Goal: Information Seeking & Learning: Learn about a topic

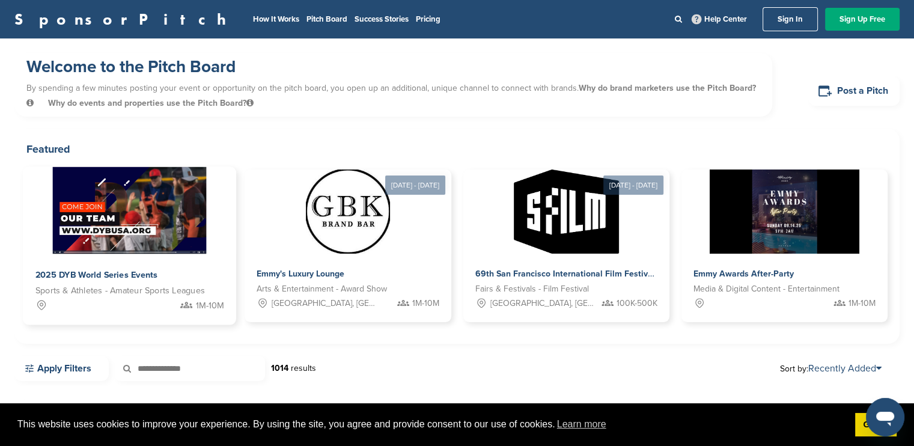
click at [189, 201] on img at bounding box center [129, 210] width 153 height 87
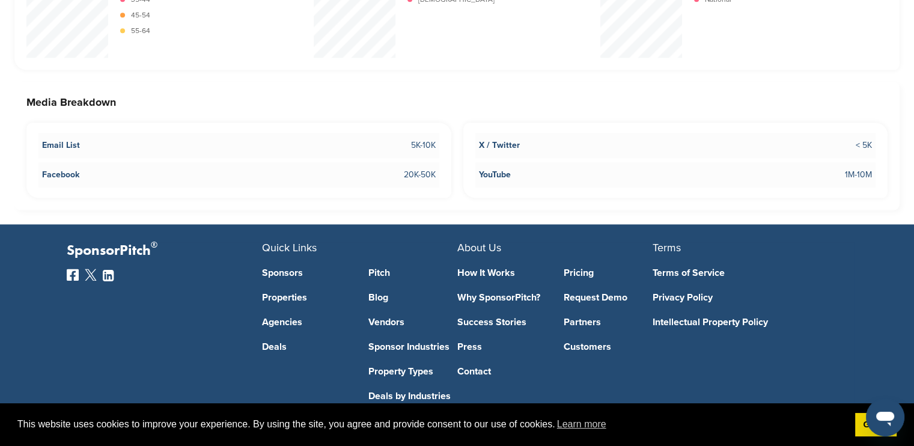
scroll to position [1591, 0]
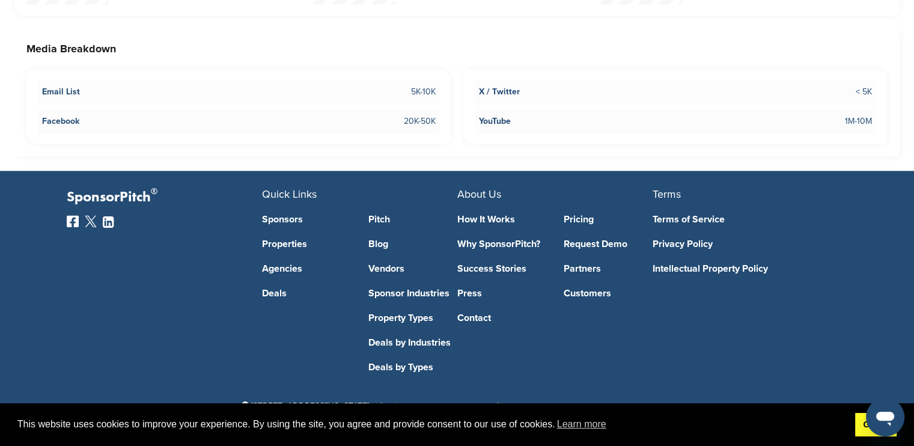
click at [860, 420] on link "Got it!" at bounding box center [875, 425] width 41 height 24
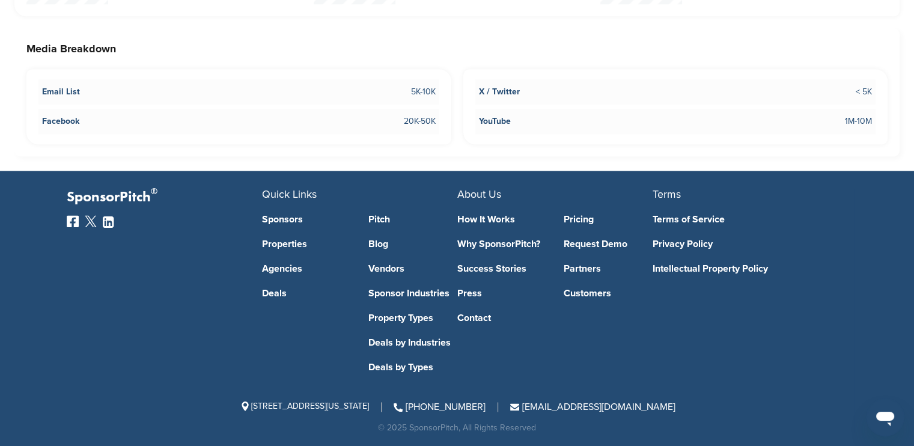
scroll to position [0, 0]
click at [476, 219] on link "How It Works" at bounding box center [501, 220] width 89 height 10
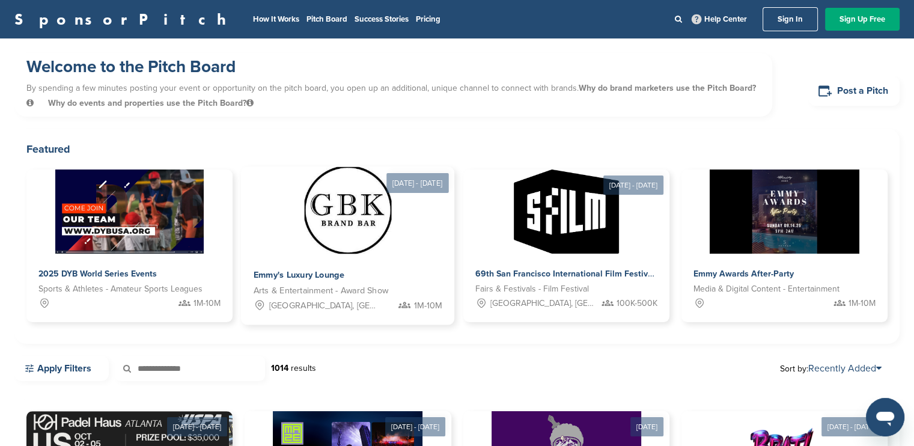
click at [314, 223] on img at bounding box center [347, 210] width 87 height 87
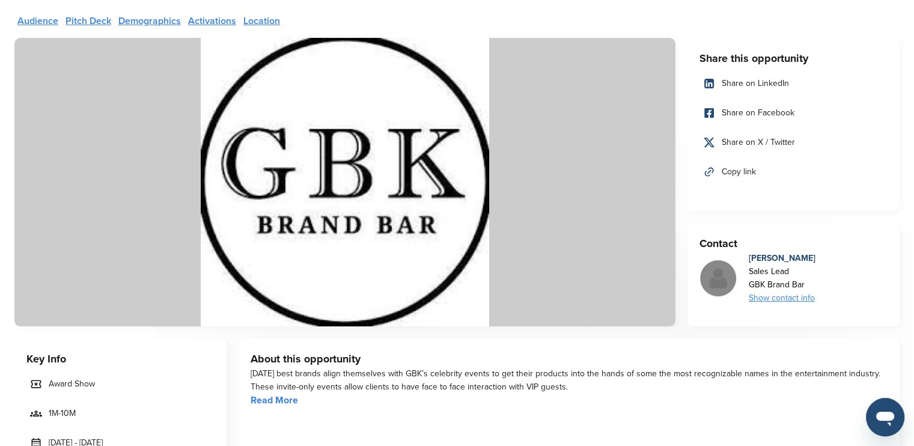
scroll to position [180, 0]
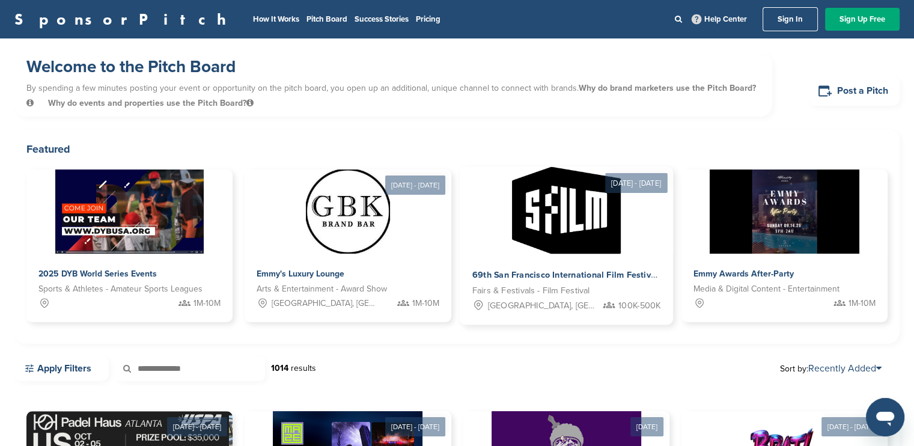
click at [564, 233] on img at bounding box center [565, 210] width 109 height 87
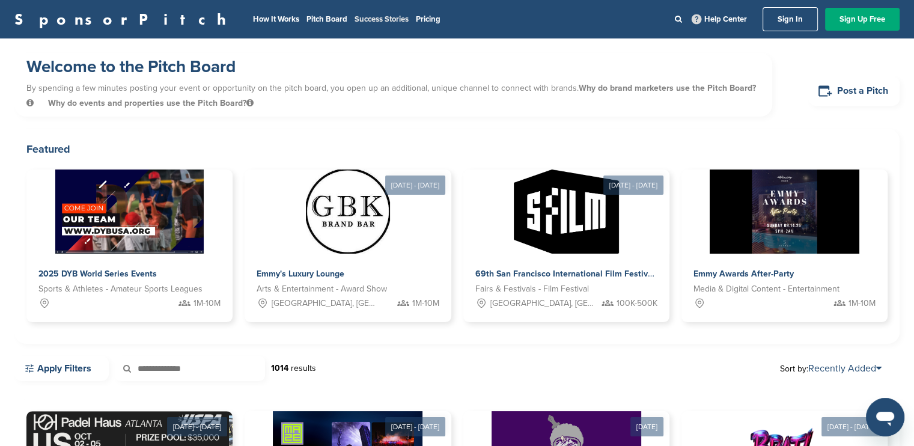
click at [355, 23] on link "Success Stories" at bounding box center [382, 19] width 54 height 10
